Goal: Communication & Community: Answer question/provide support

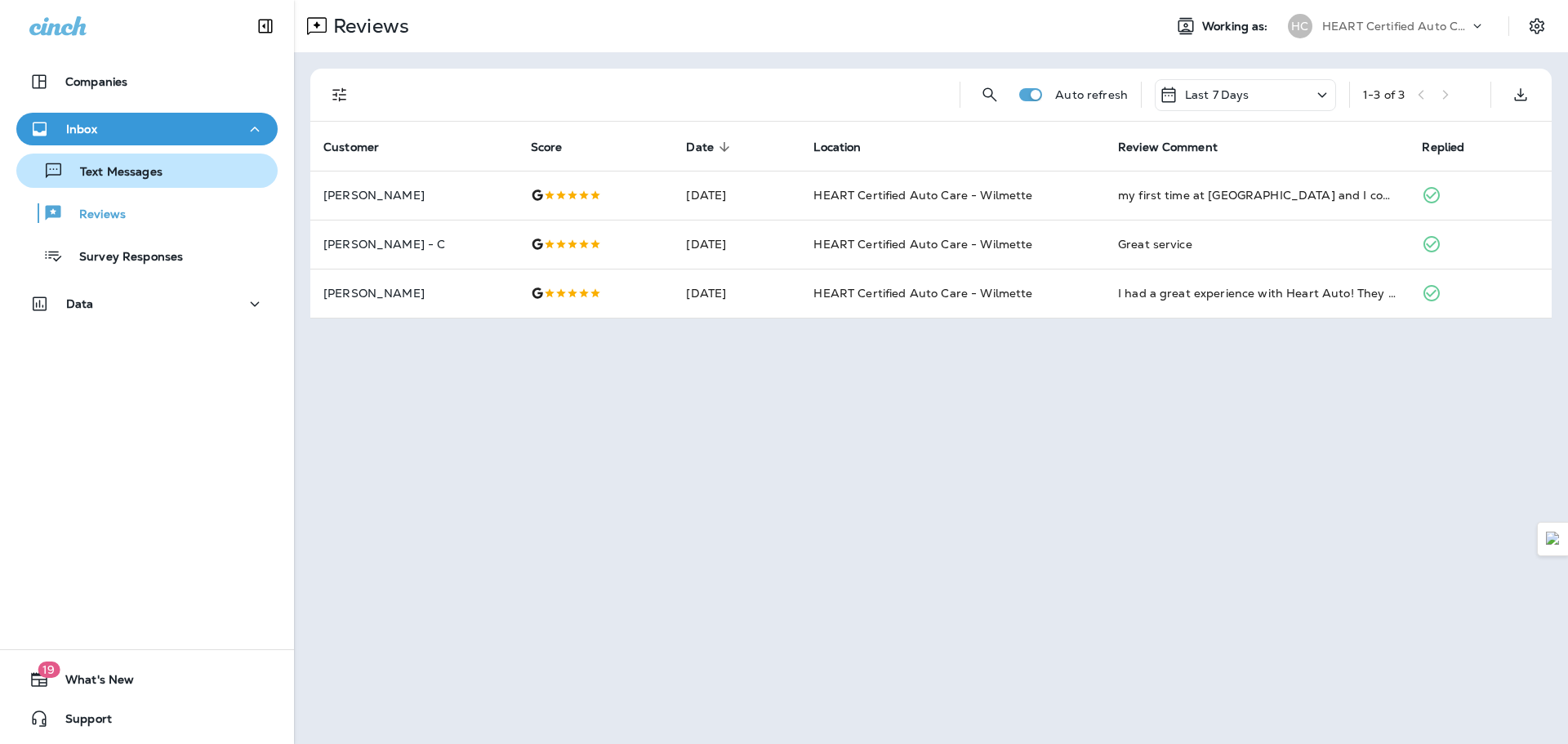
click at [217, 179] on div "Text Messages" at bounding box center [147, 170] width 248 height 25
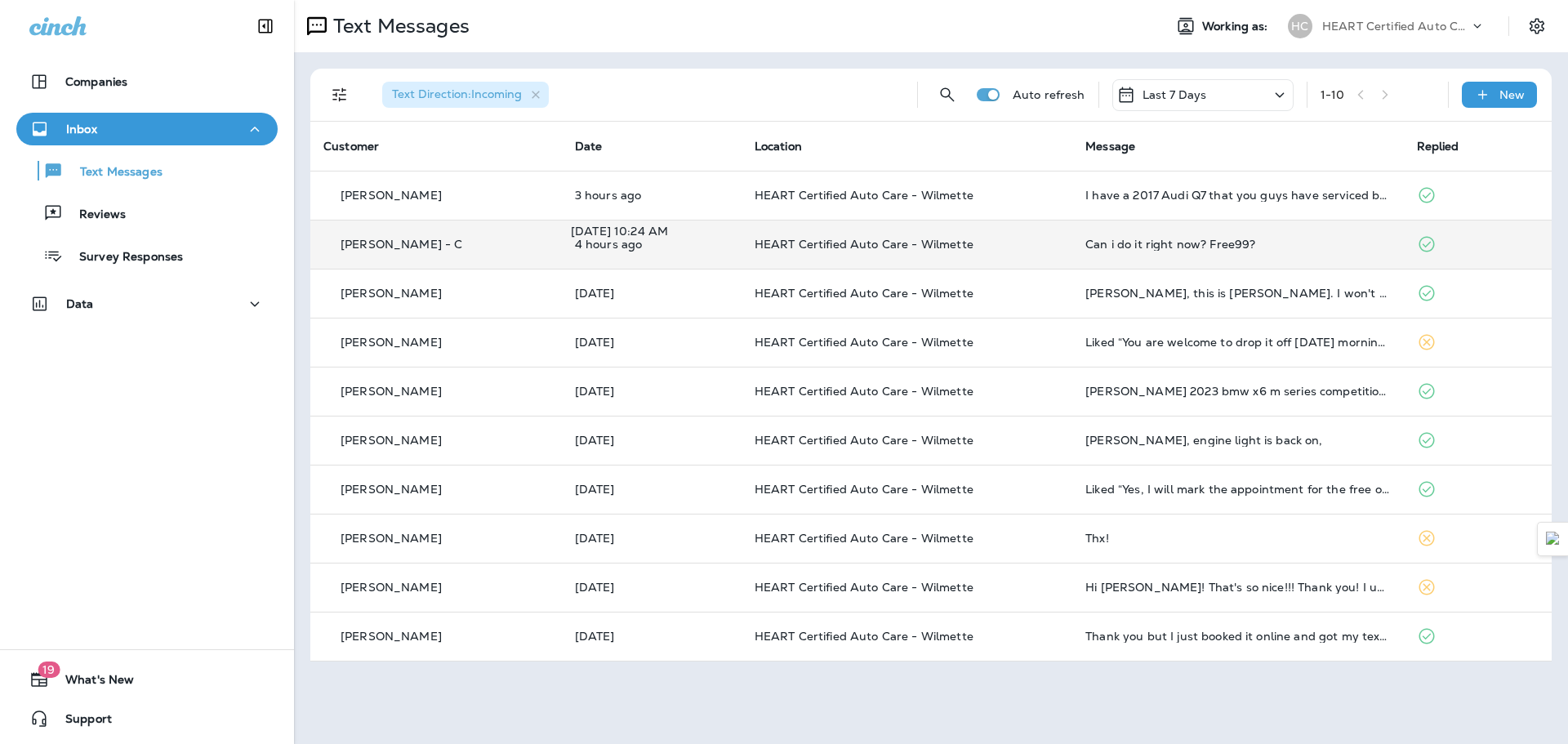
click at [699, 244] on p "4 hours ago" at bounding box center [651, 244] width 153 height 13
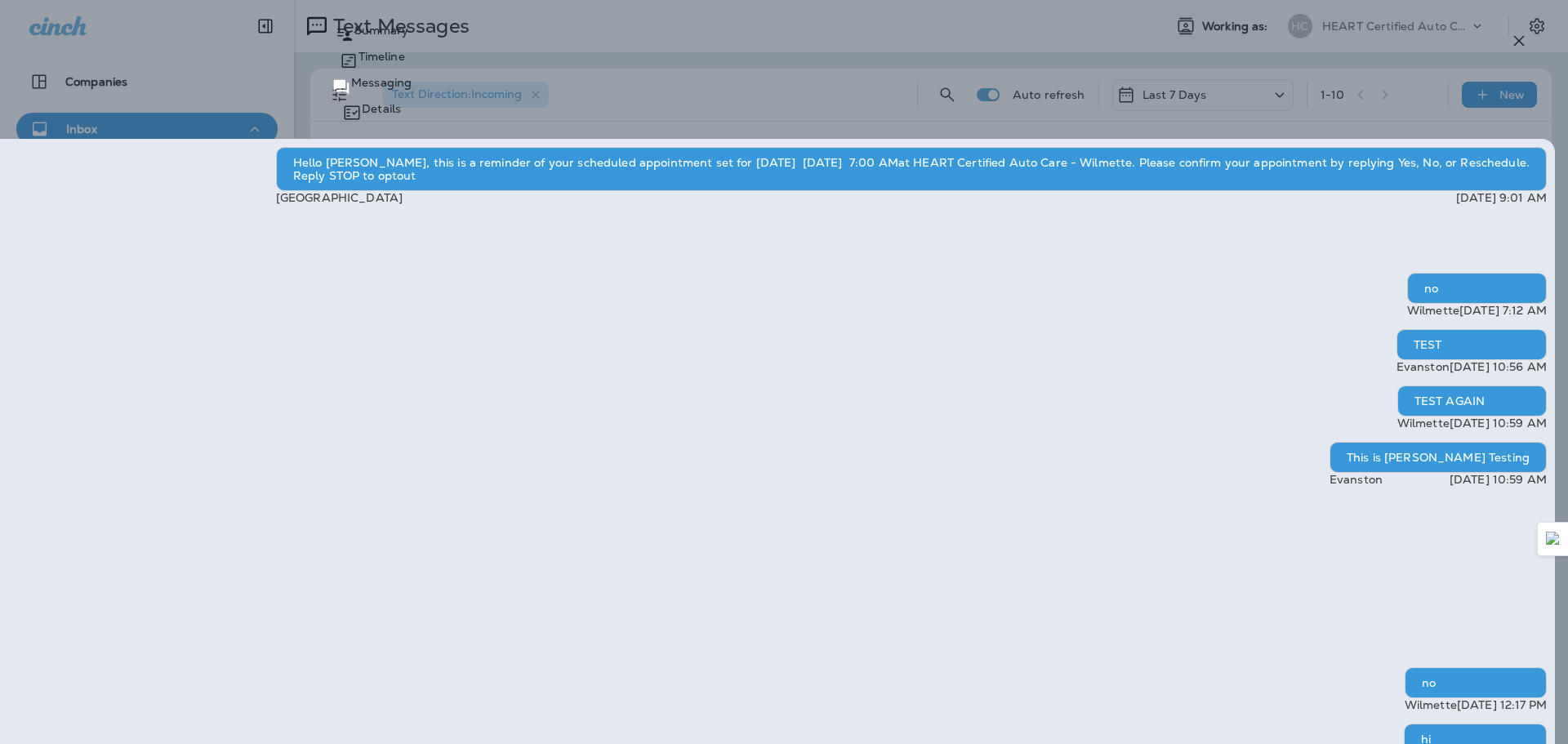
type textarea "*"
type textarea "**********"
click at [1511, 47] on icon "button" at bounding box center [1519, 40] width 20 height 20
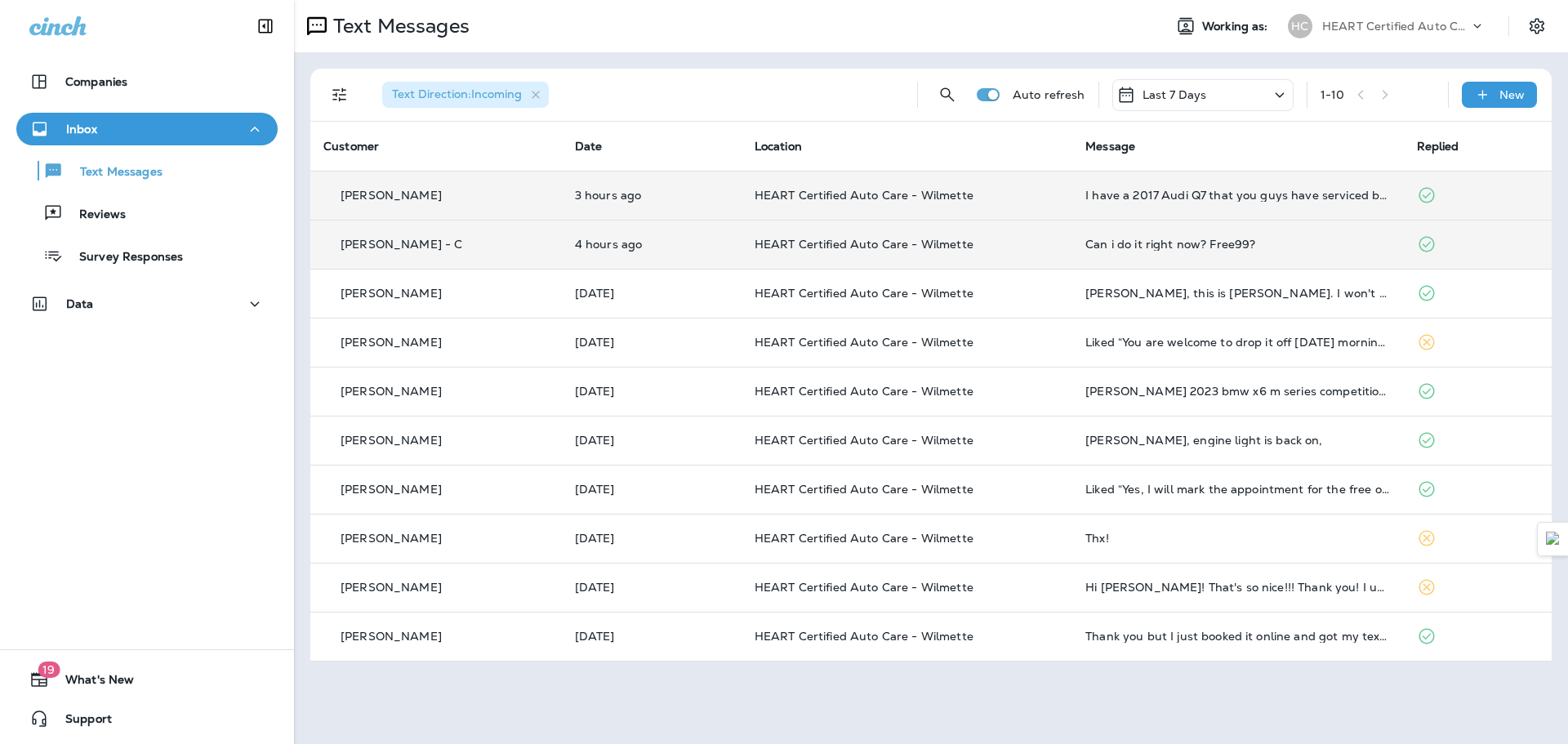
click at [495, 202] on div "[PERSON_NAME]" at bounding box center [436, 195] width 225 height 17
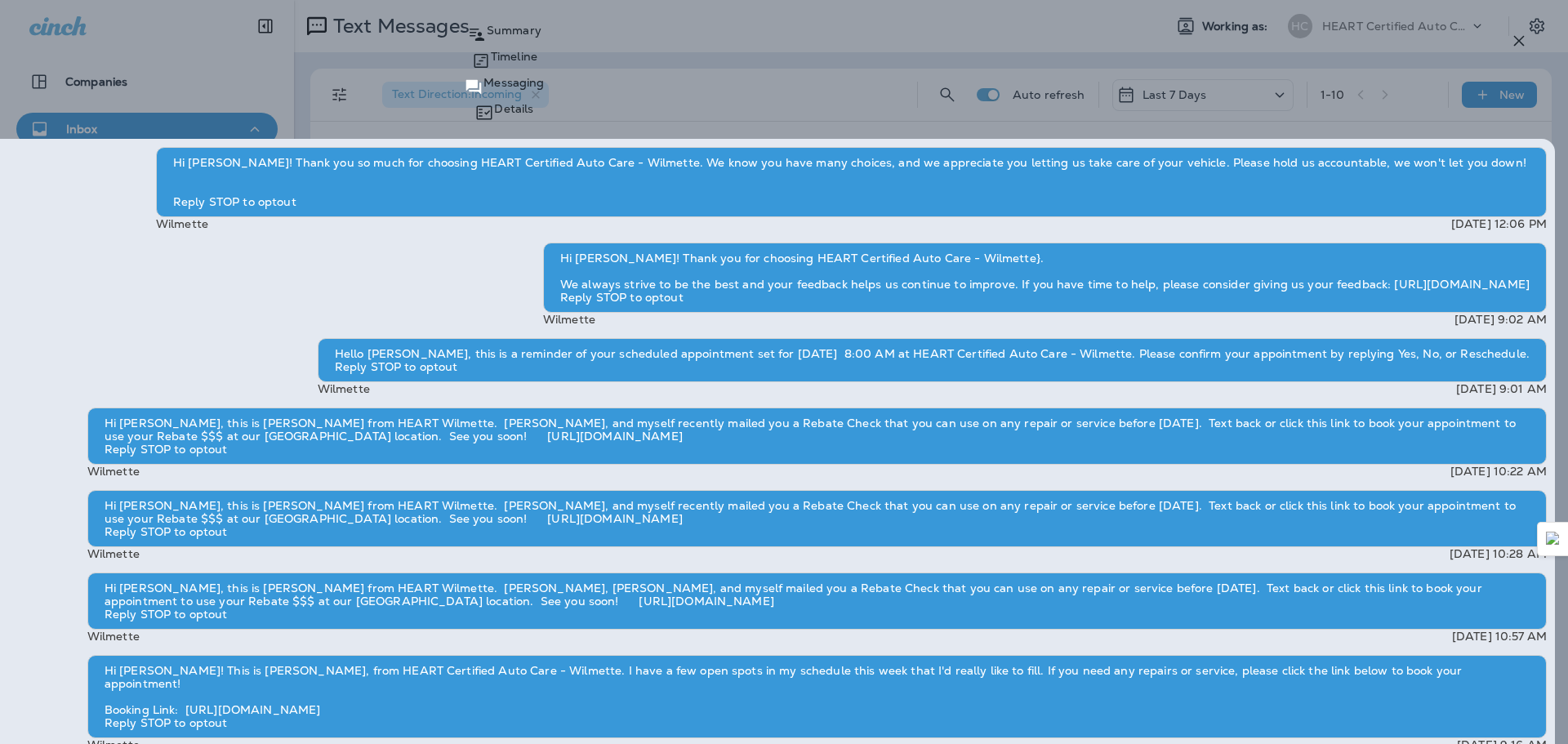
drag, startPoint x: 1524, startPoint y: 43, endPoint x: 1511, endPoint y: 49, distance: 14.3
click at [1522, 45] on icon "button" at bounding box center [1519, 40] width 20 height 20
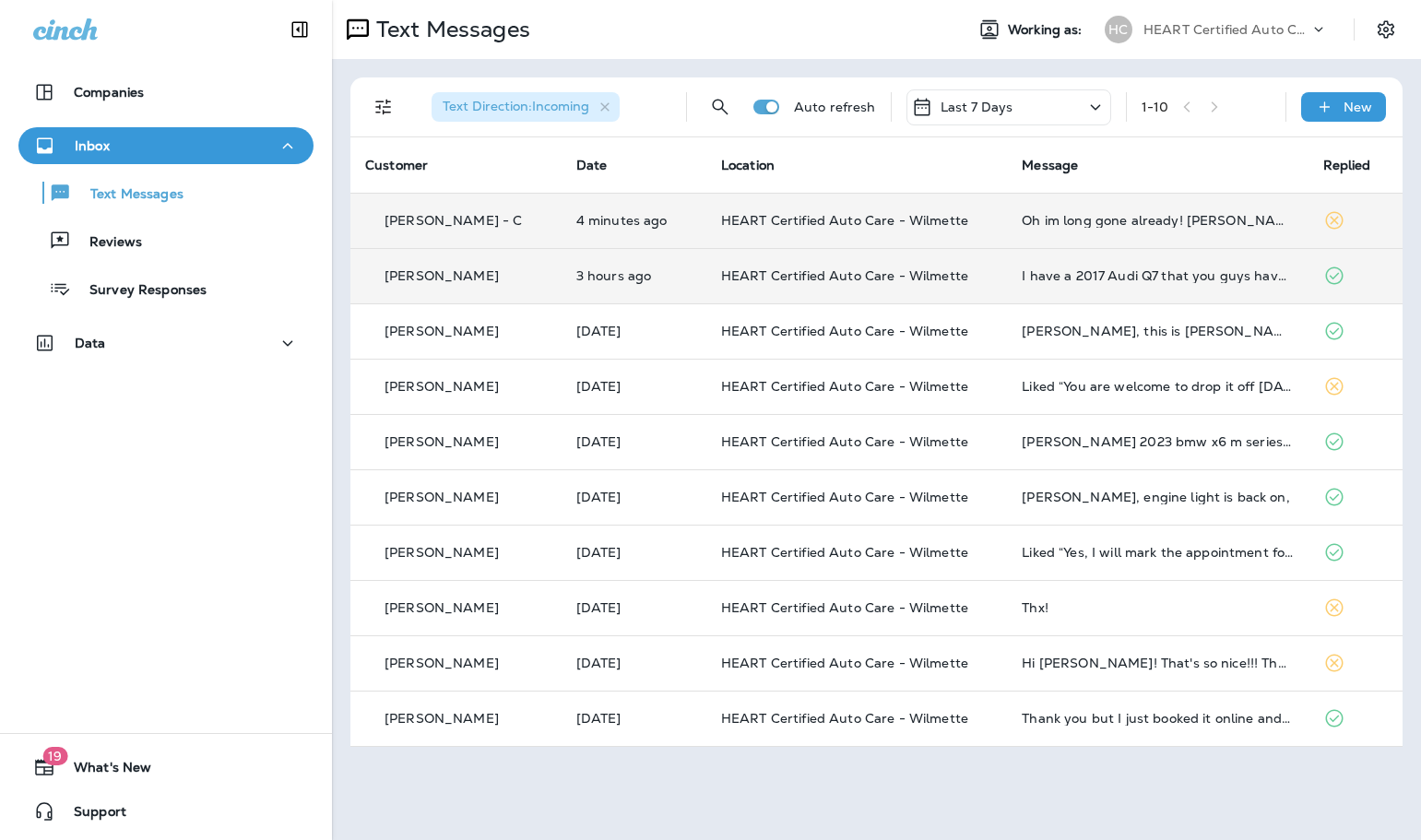
click at [507, 271] on div "[PERSON_NAME]" at bounding box center [455, 276] width 182 height 19
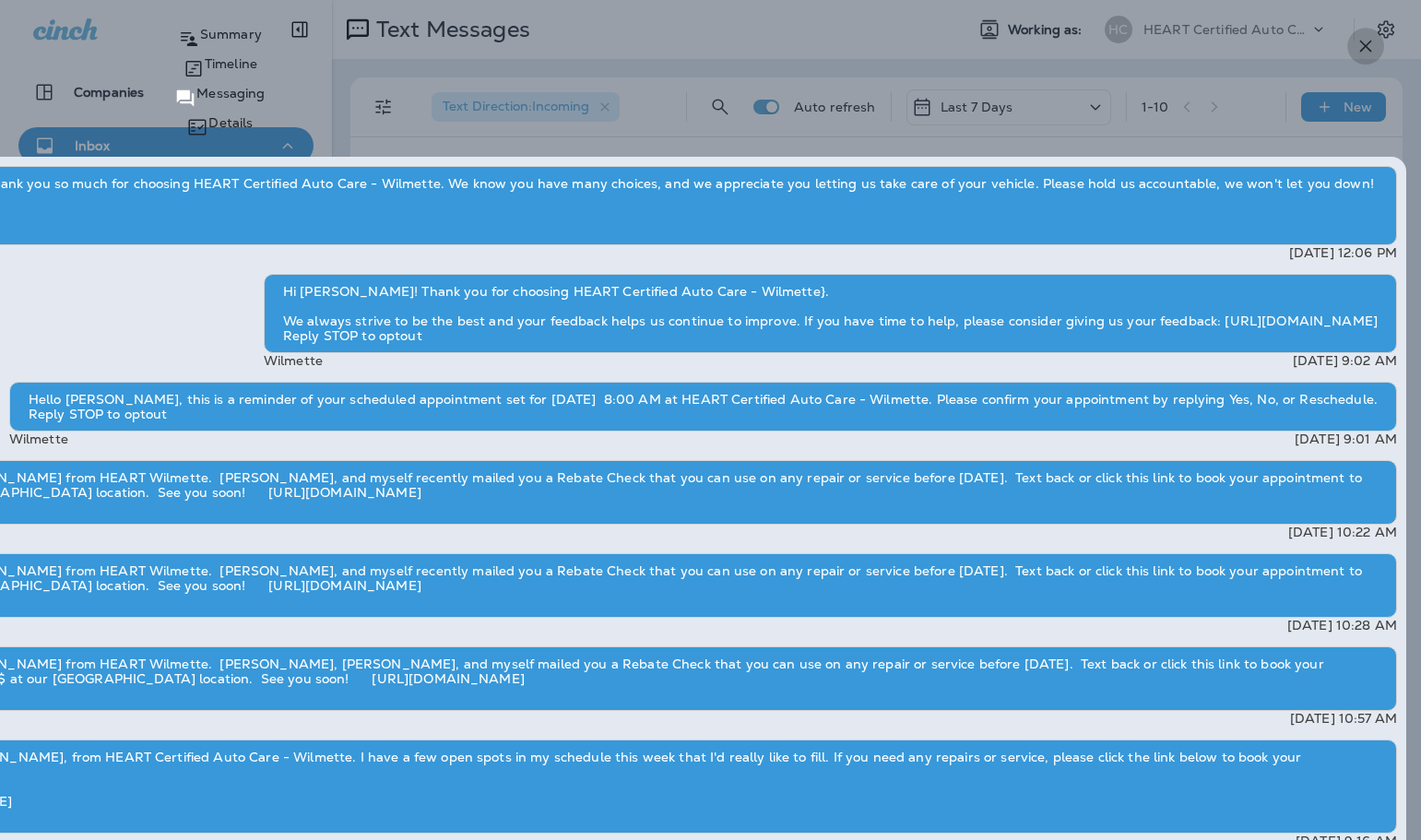
click at [1364, 47] on icon "button" at bounding box center [1366, 46] width 12 height 12
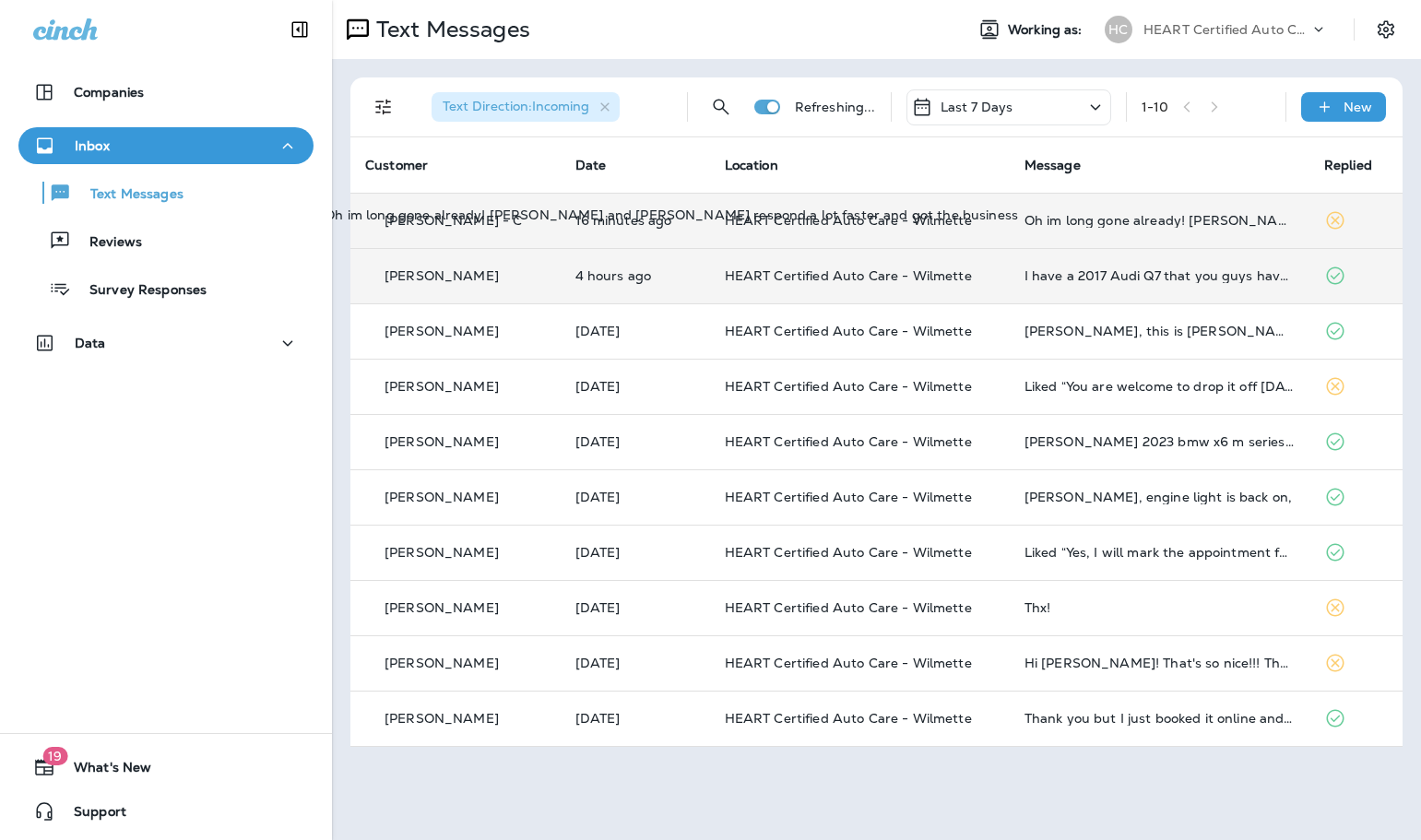
click at [1132, 224] on div "Oh im long gone already! [PERSON_NAME] and [PERSON_NAME] respond a lot faster a…" at bounding box center [1159, 219] width 271 height 14
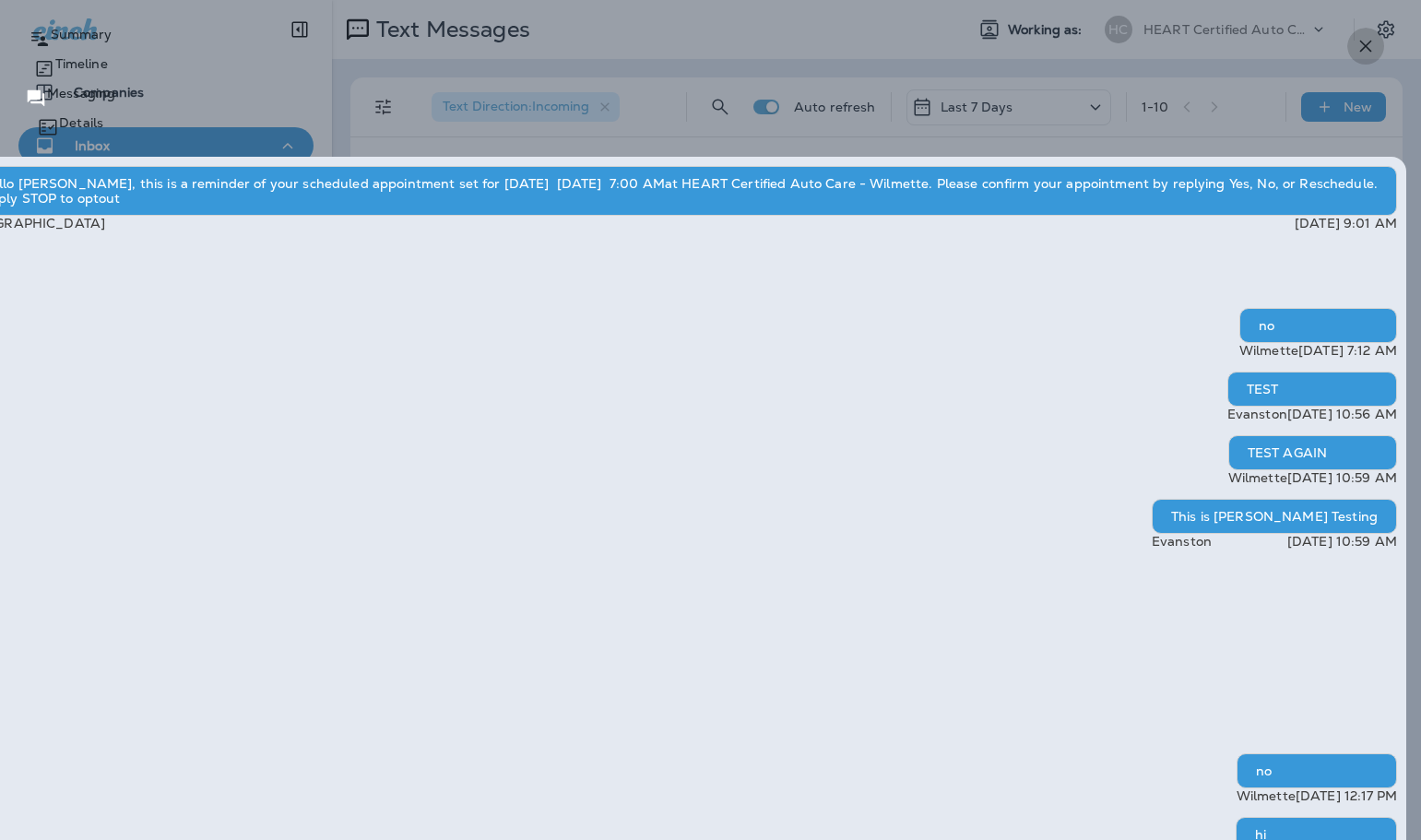
click at [1367, 47] on icon "button" at bounding box center [1366, 46] width 12 height 12
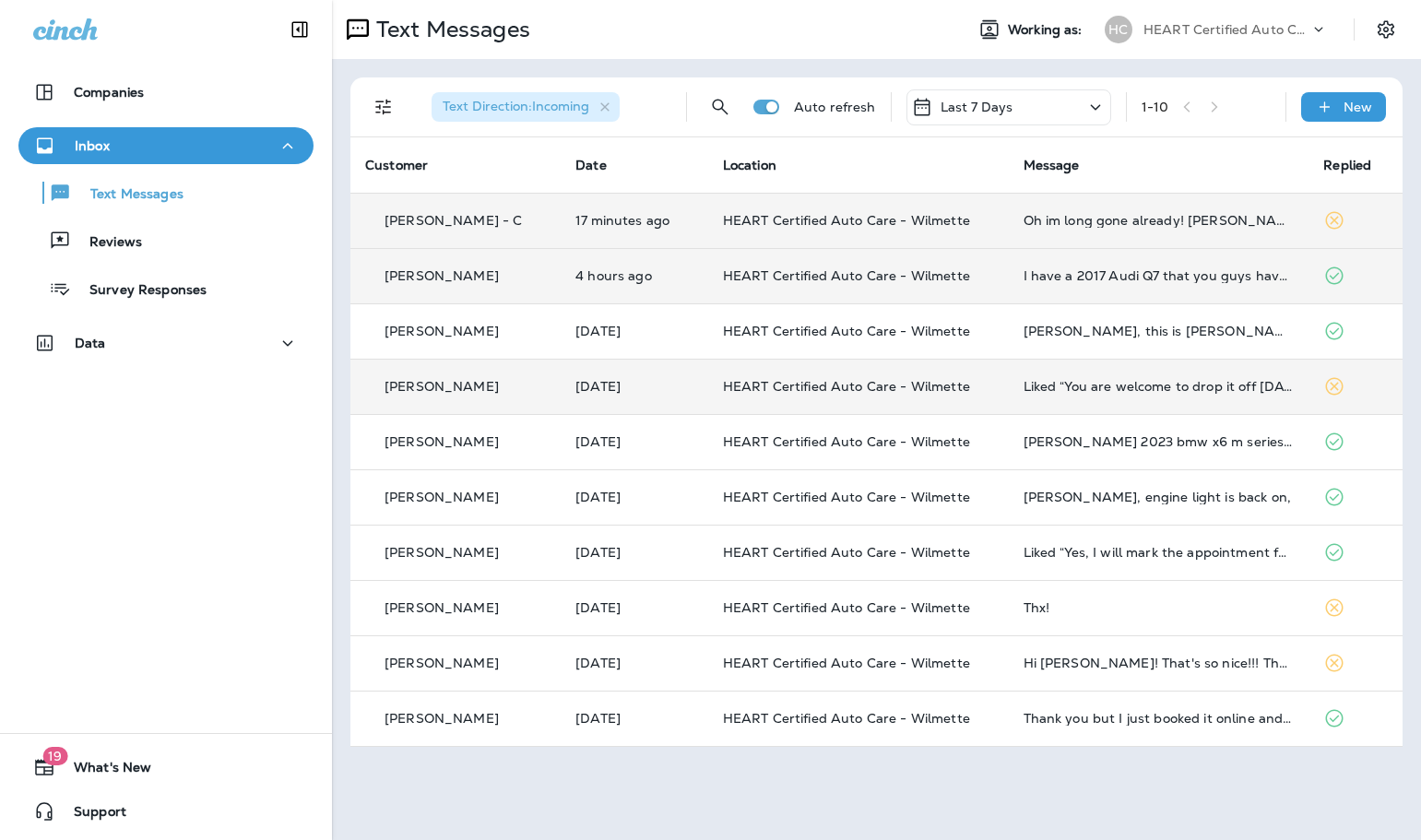
click at [519, 395] on div "[PERSON_NAME]" at bounding box center [455, 387] width 181 height 19
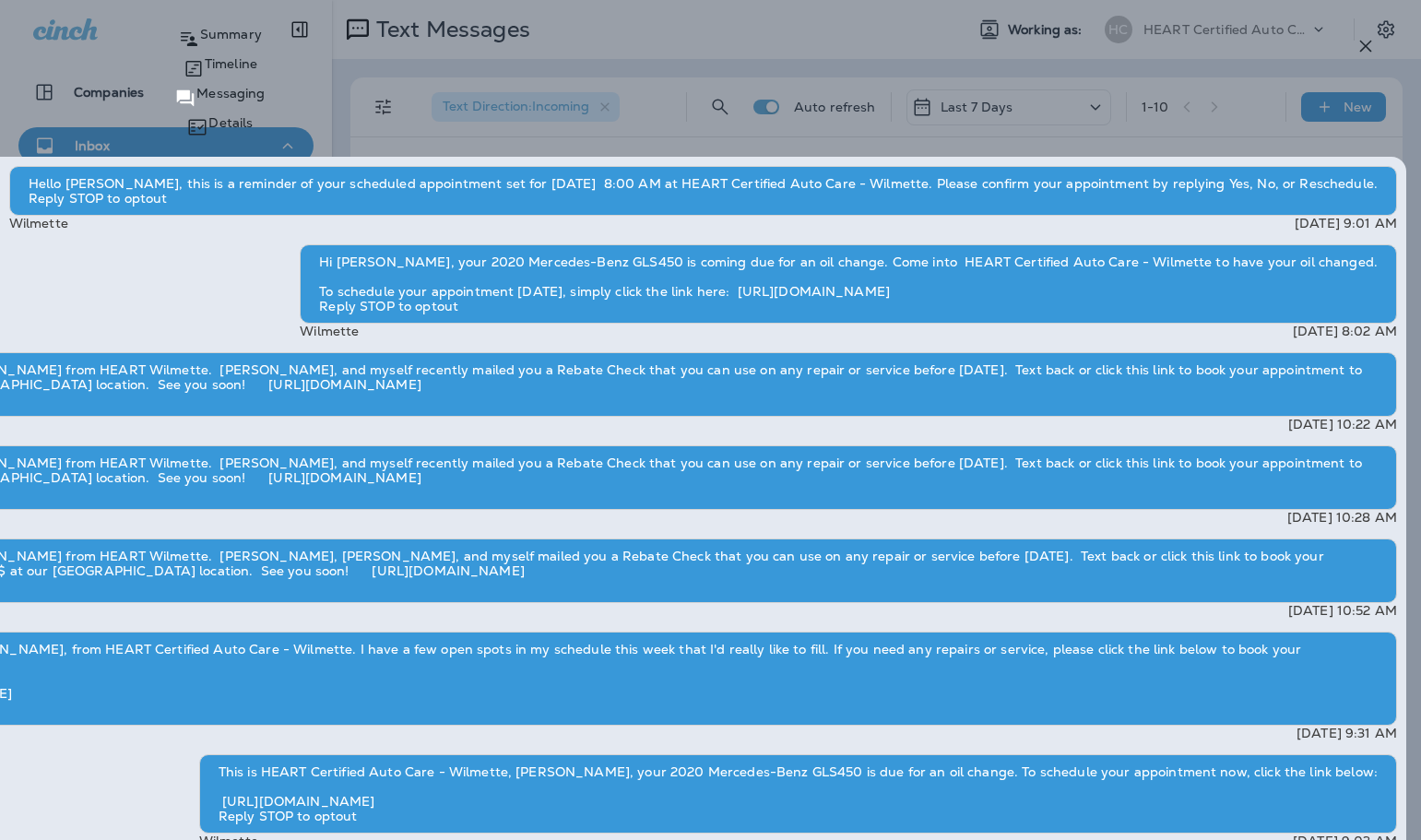
click at [1363, 44] on icon "button" at bounding box center [1365, 45] width 22 height 22
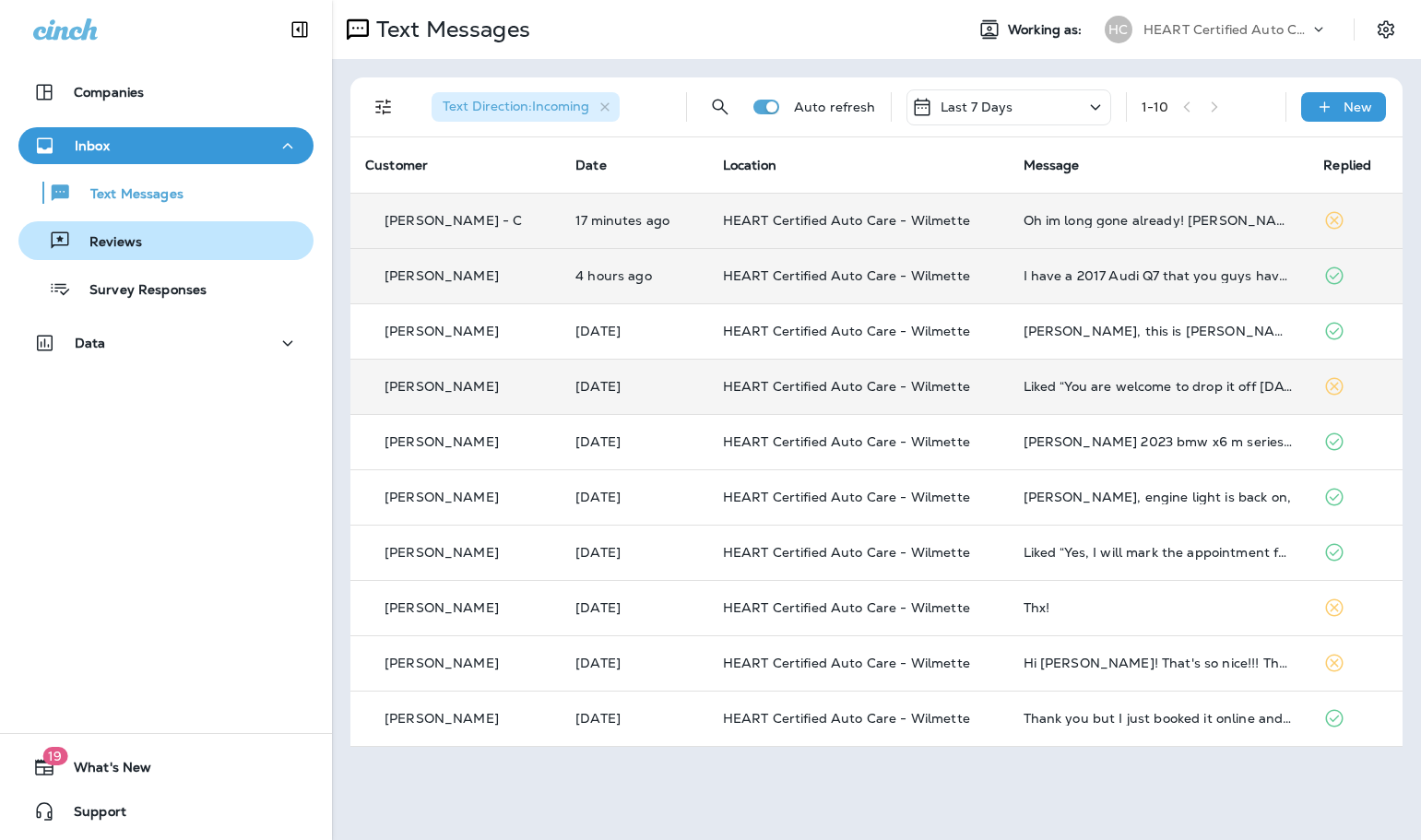
click at [120, 246] on p "Reviews" at bounding box center [107, 242] width 71 height 17
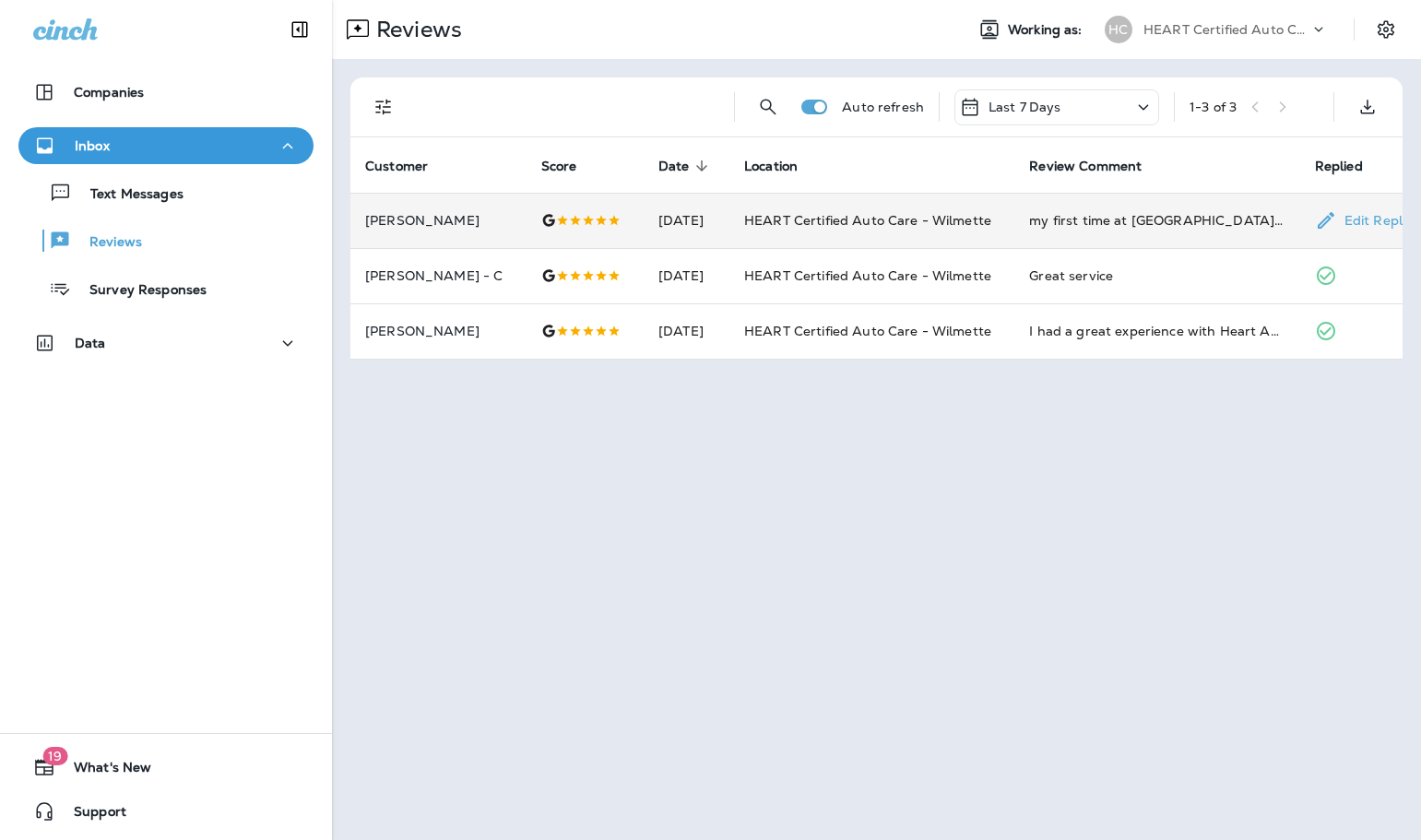
click at [1077, 234] on td "my first time at [GEOGRAPHIC_DATA] and I couldn’t be happier. This staff is inc…" at bounding box center [1157, 219] width 285 height 55
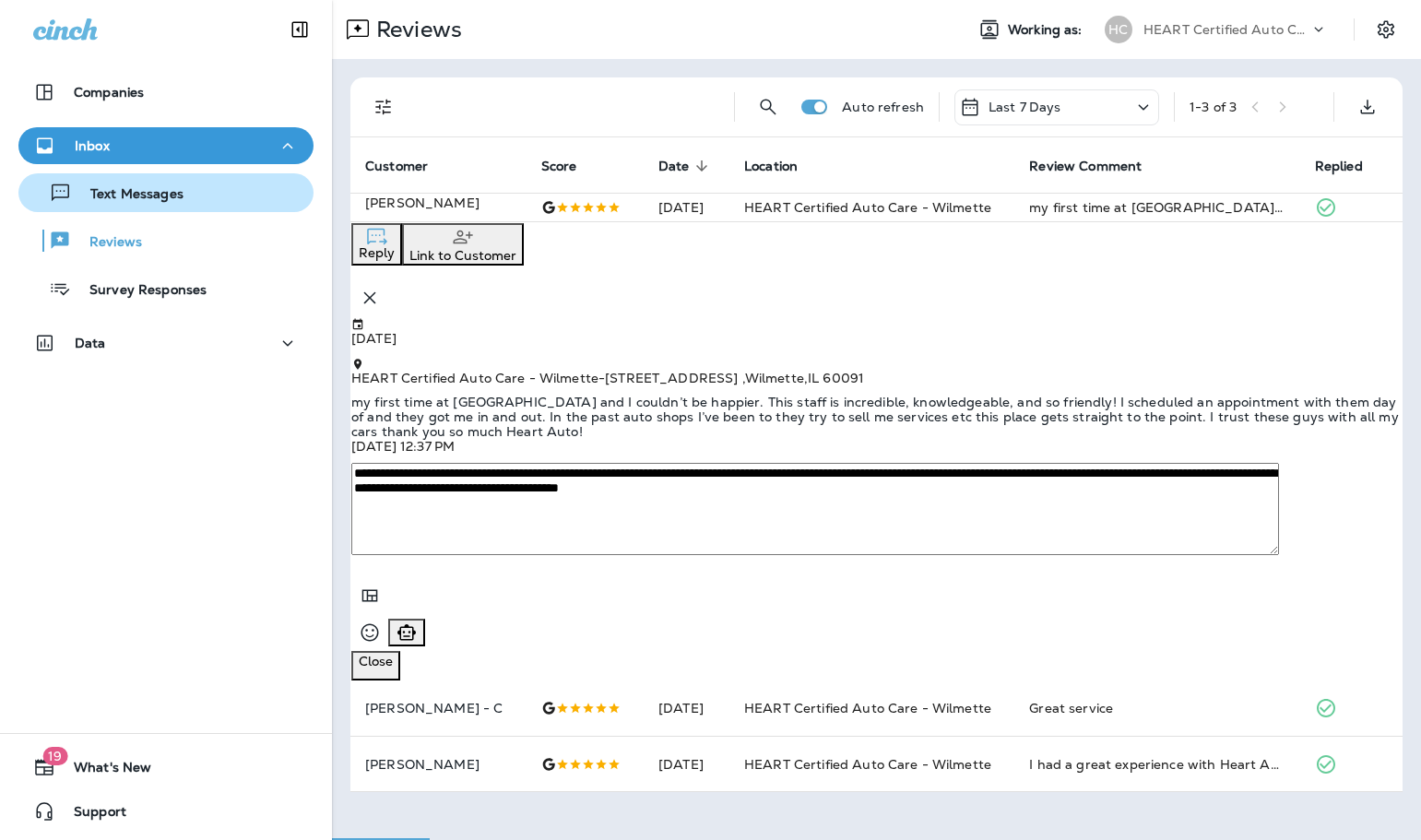
click at [109, 193] on p "Text Messages" at bounding box center [128, 195] width 112 height 17
